Goal: Task Accomplishment & Management: Manage account settings

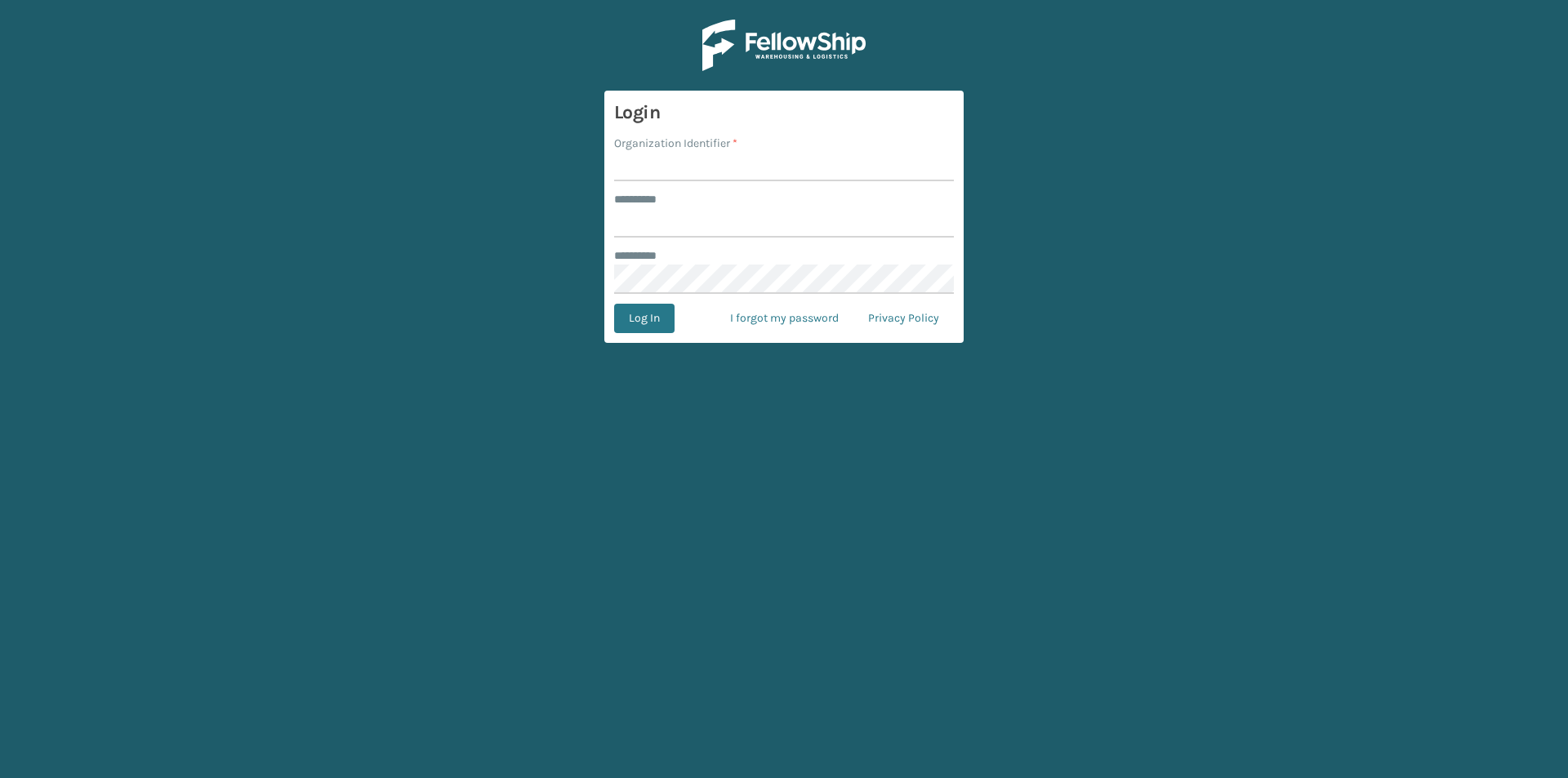
type input "******"
click at [635, 173] on input "Organization Identifier *" at bounding box center [783, 167] width 339 height 29
click at [681, 172] on input "Organization Identifier *" at bounding box center [783, 167] width 339 height 29
type input "Super"
